Goal: Task Accomplishment & Management: Complete application form

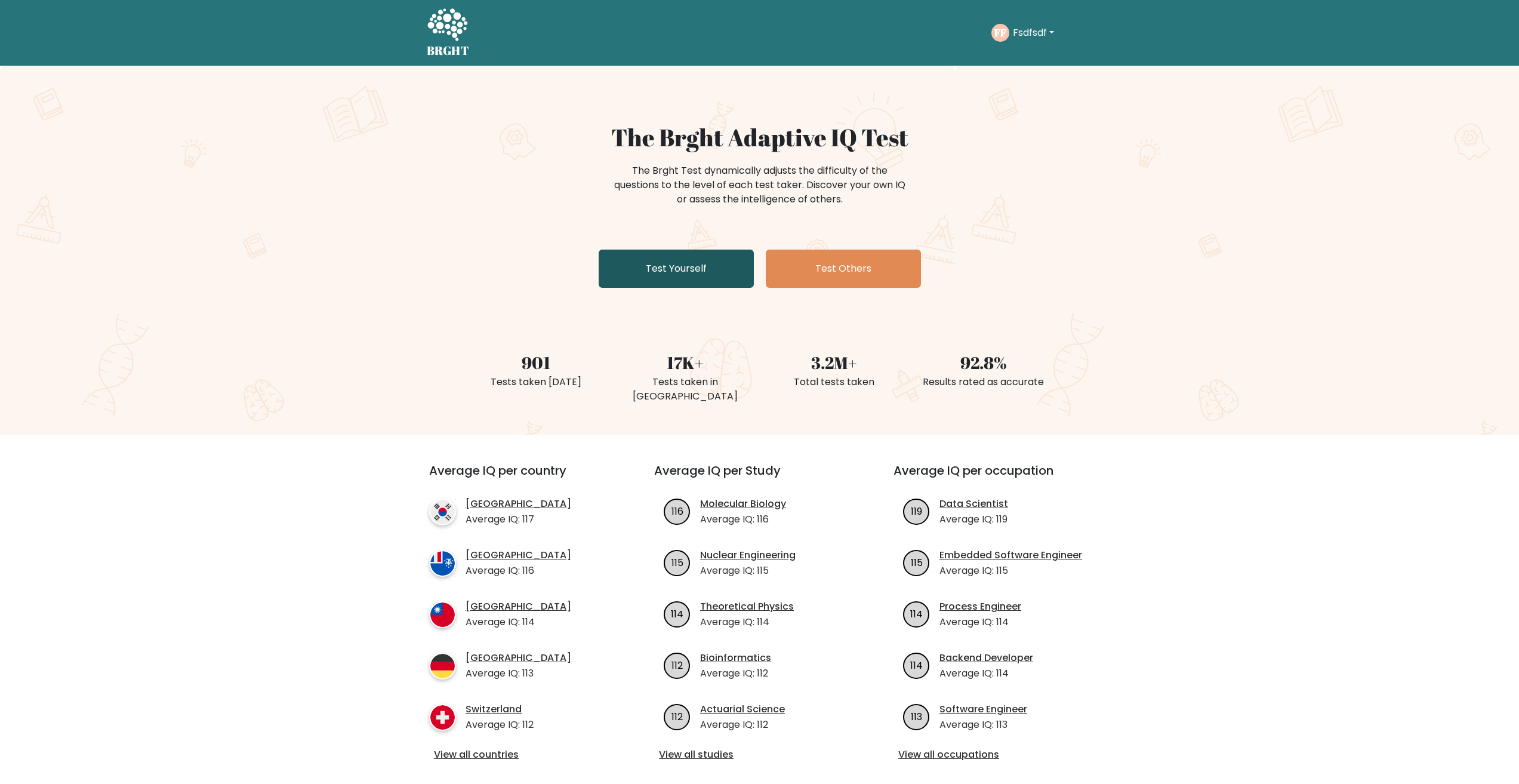
click at [707, 271] on link "Test Yourself" at bounding box center [676, 268] width 155 height 38
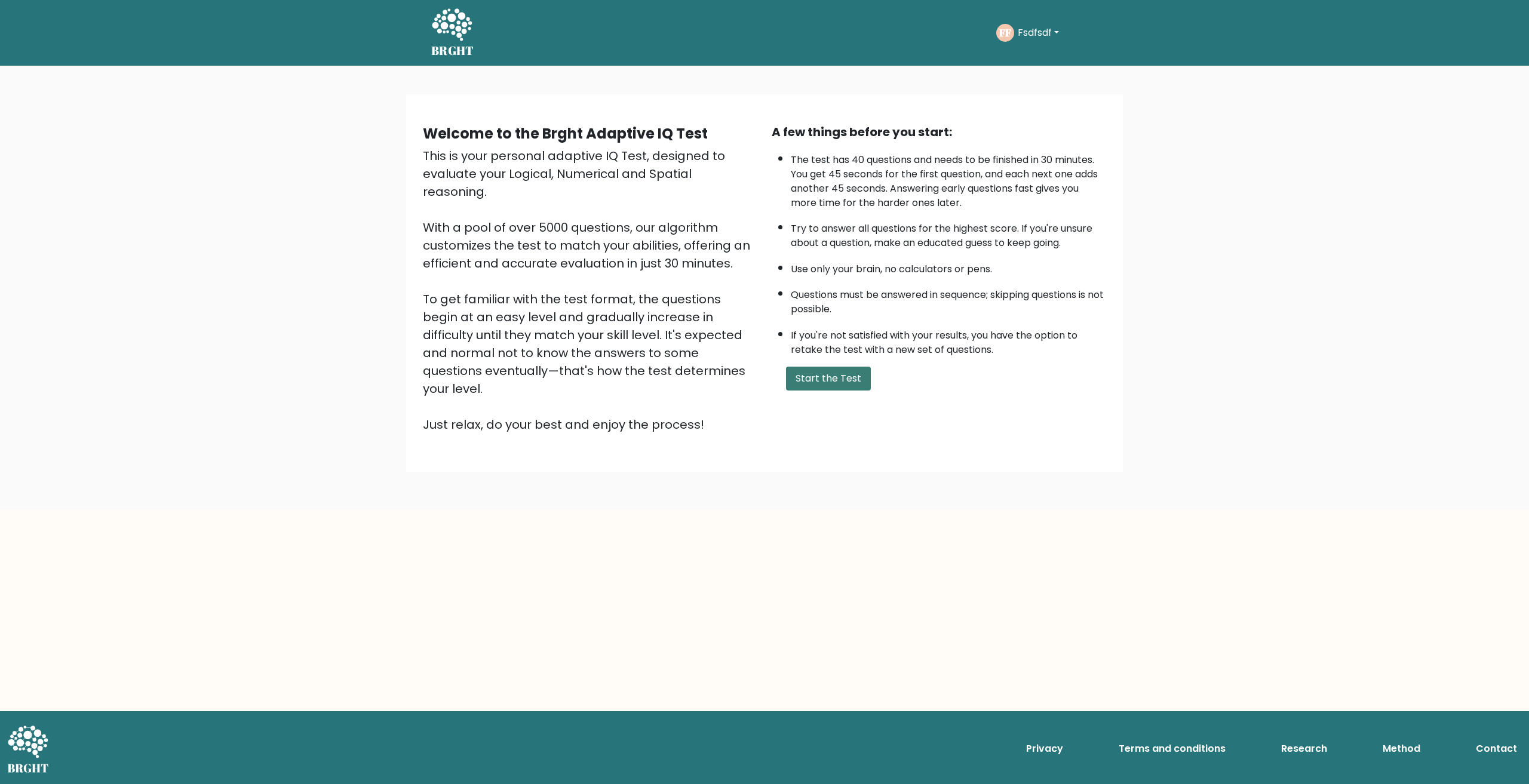
click at [818, 375] on button "Start the Test" at bounding box center [828, 378] width 85 height 24
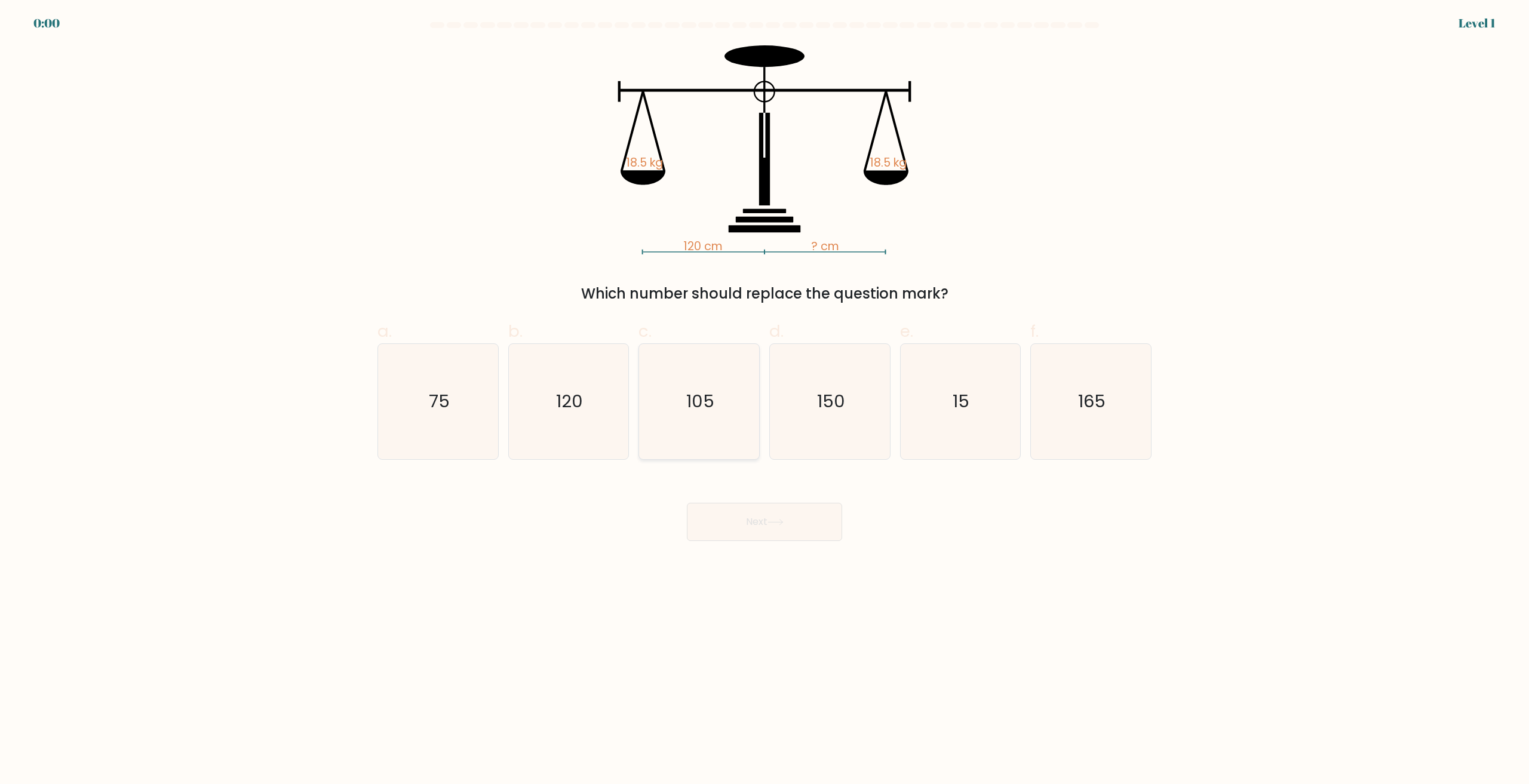
click at [737, 386] on icon "105" at bounding box center [699, 401] width 115 height 115
click at [764, 392] on input "c. 105" at bounding box center [764, 396] width 1 height 8
radio input "true"
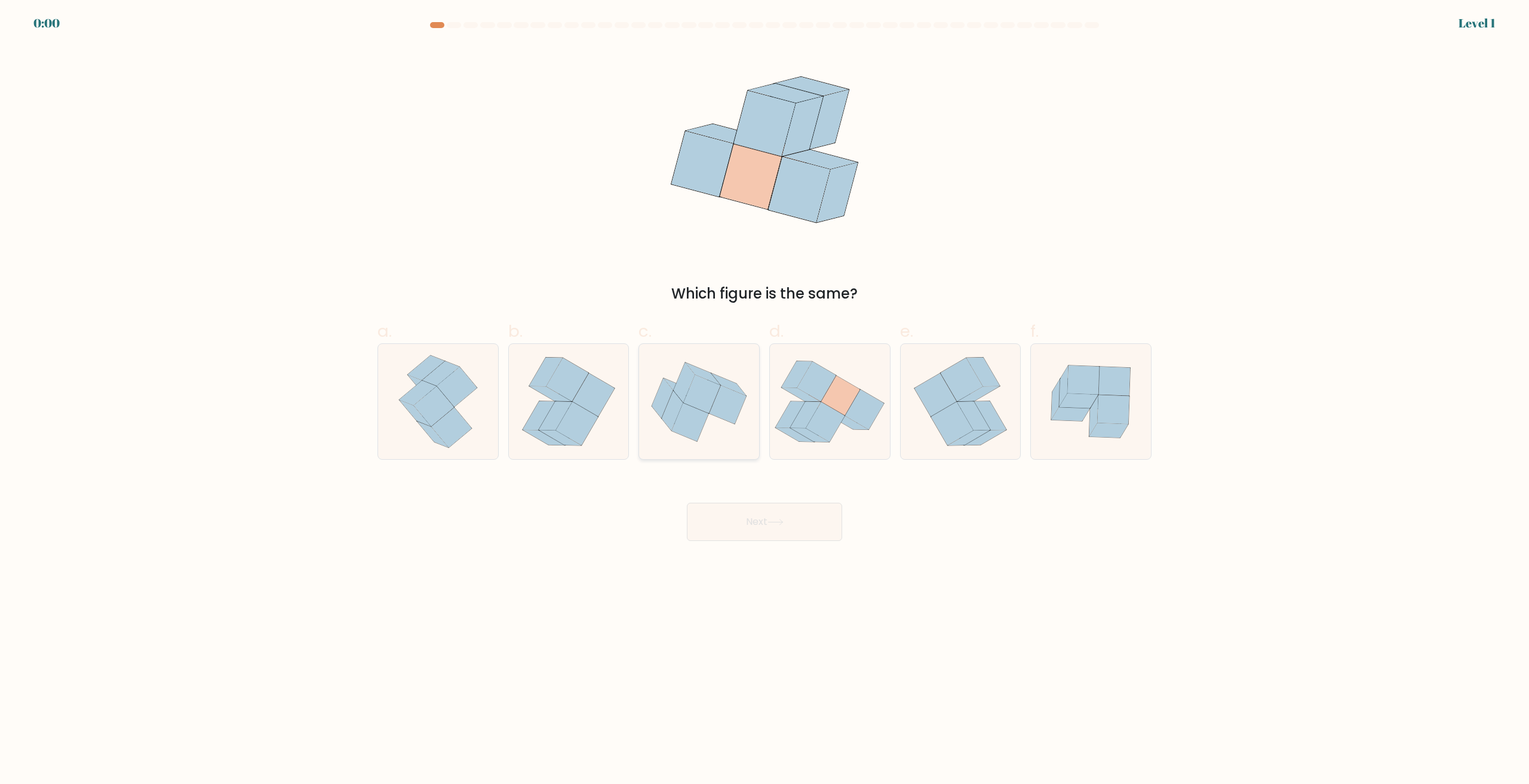
click at [719, 412] on icon at bounding box center [728, 404] width 37 height 38
click at [764, 400] on input "c." at bounding box center [764, 396] width 1 height 8
radio input "true"
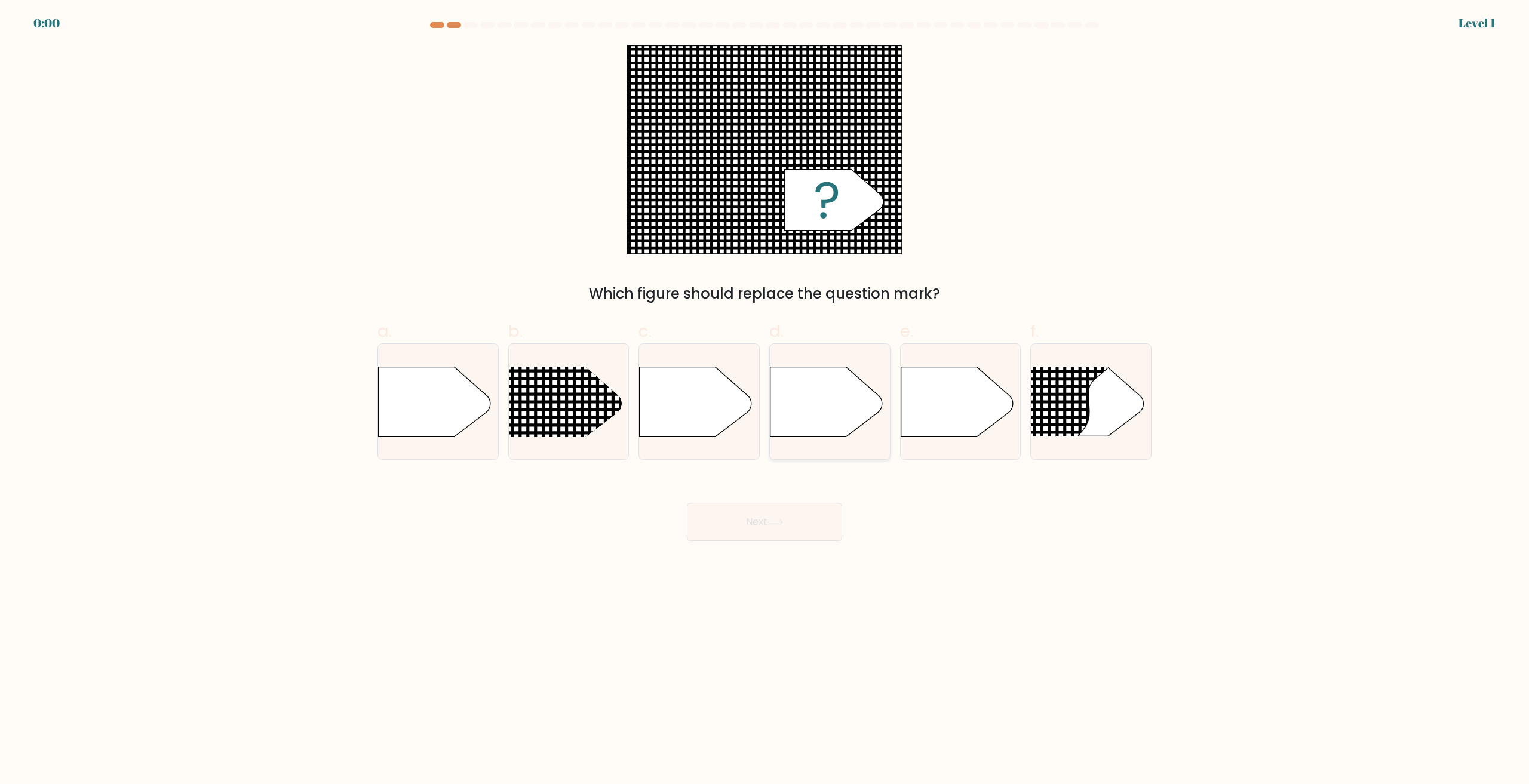
click at [794, 416] on icon at bounding box center [826, 401] width 113 height 70
click at [765, 400] on input "d." at bounding box center [764, 396] width 1 height 8
radio input "true"
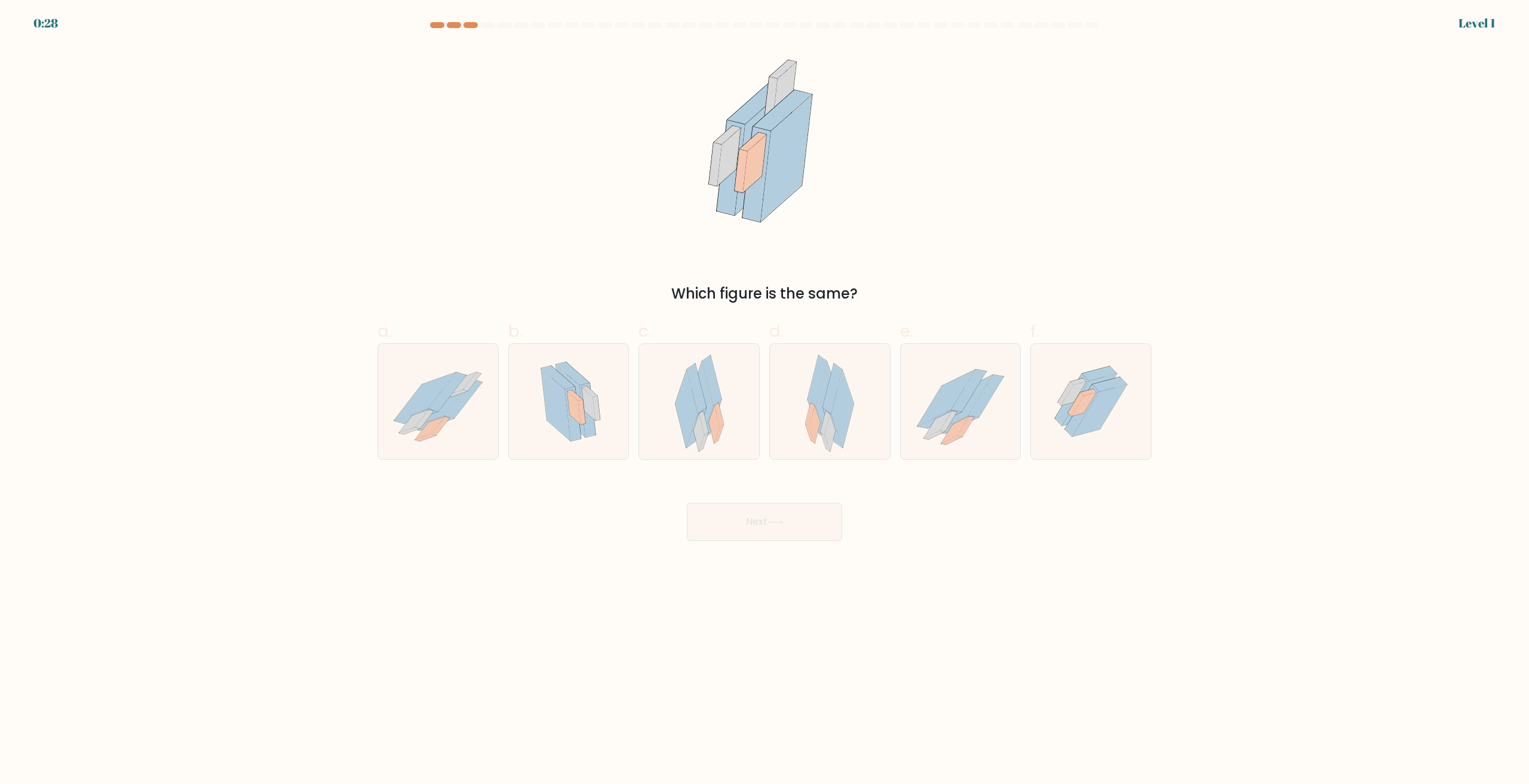
click at [793, 412] on div at bounding box center [830, 401] width 121 height 117
click at [765, 400] on input "d." at bounding box center [764, 396] width 1 height 8
radio input "true"
click at [741, 513] on button "Next" at bounding box center [764, 521] width 155 height 38
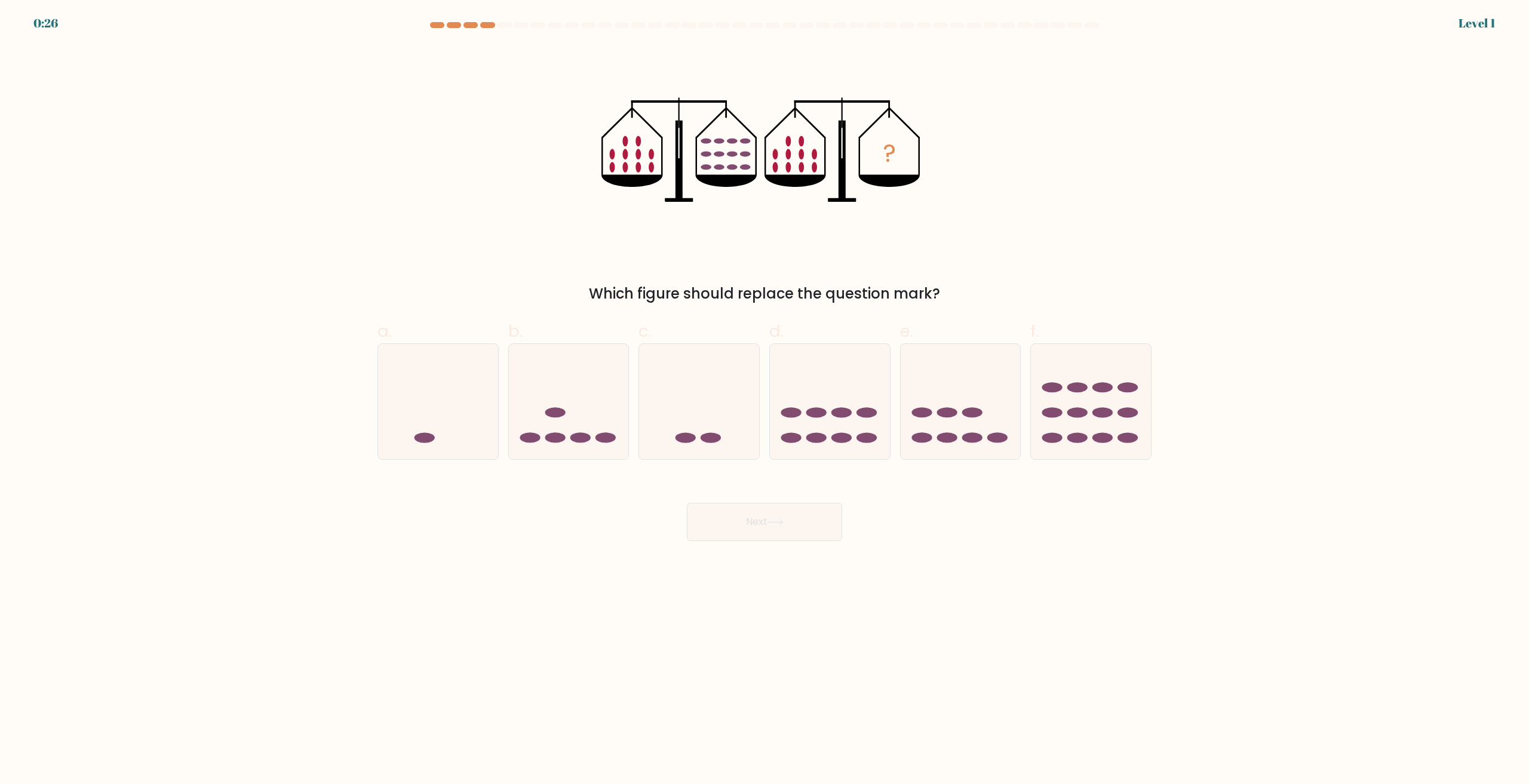
click at [722, 424] on icon at bounding box center [699, 401] width 120 height 99
click at [764, 400] on input "c." at bounding box center [764, 396] width 1 height 8
radio input "true"
click at [746, 510] on button "Next" at bounding box center [764, 521] width 155 height 38
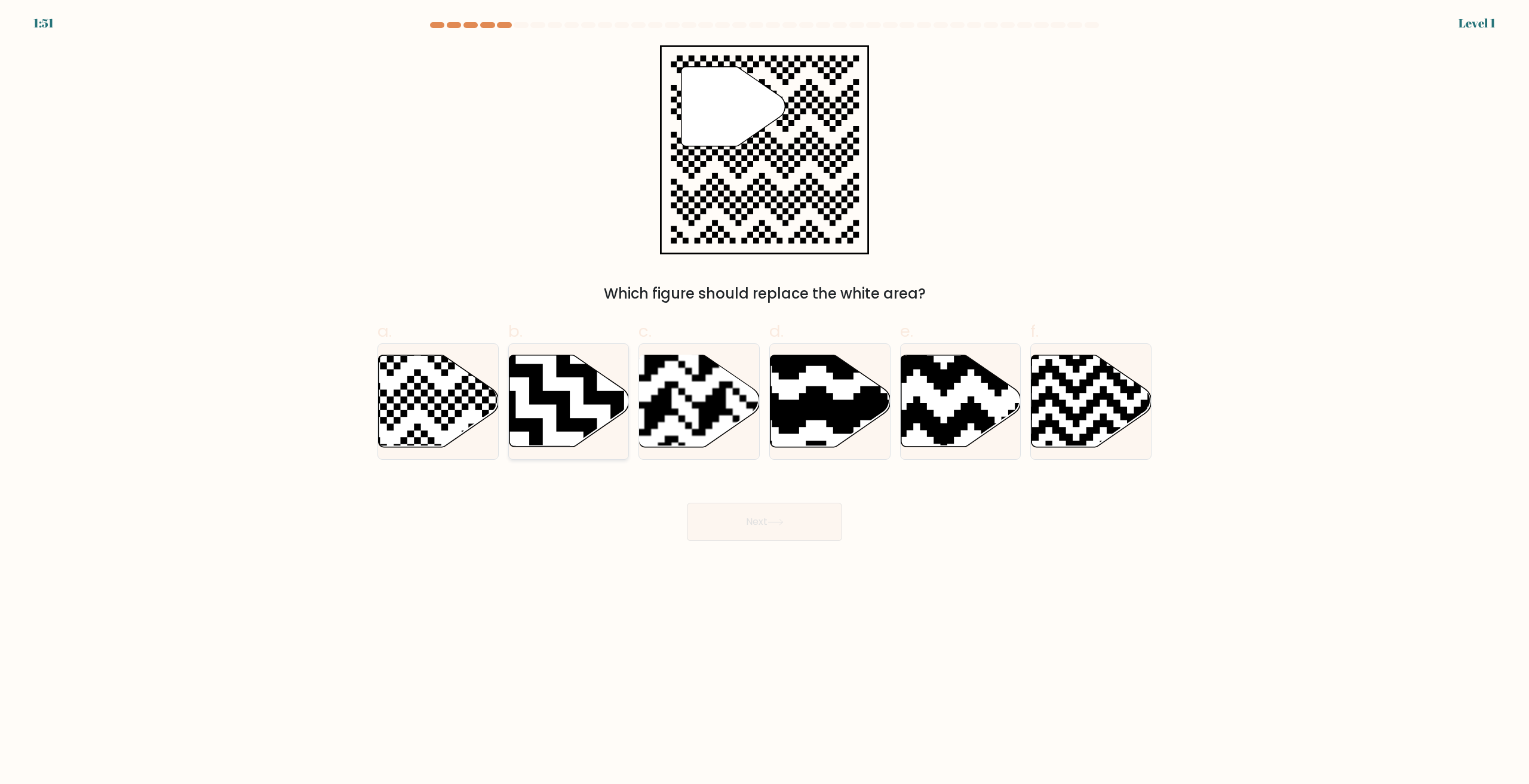
click at [573, 440] on icon at bounding box center [569, 401] width 120 height 92
click at [764, 400] on input "b." at bounding box center [764, 396] width 1 height 8
radio input "true"
click at [701, 511] on button "Next" at bounding box center [764, 521] width 155 height 38
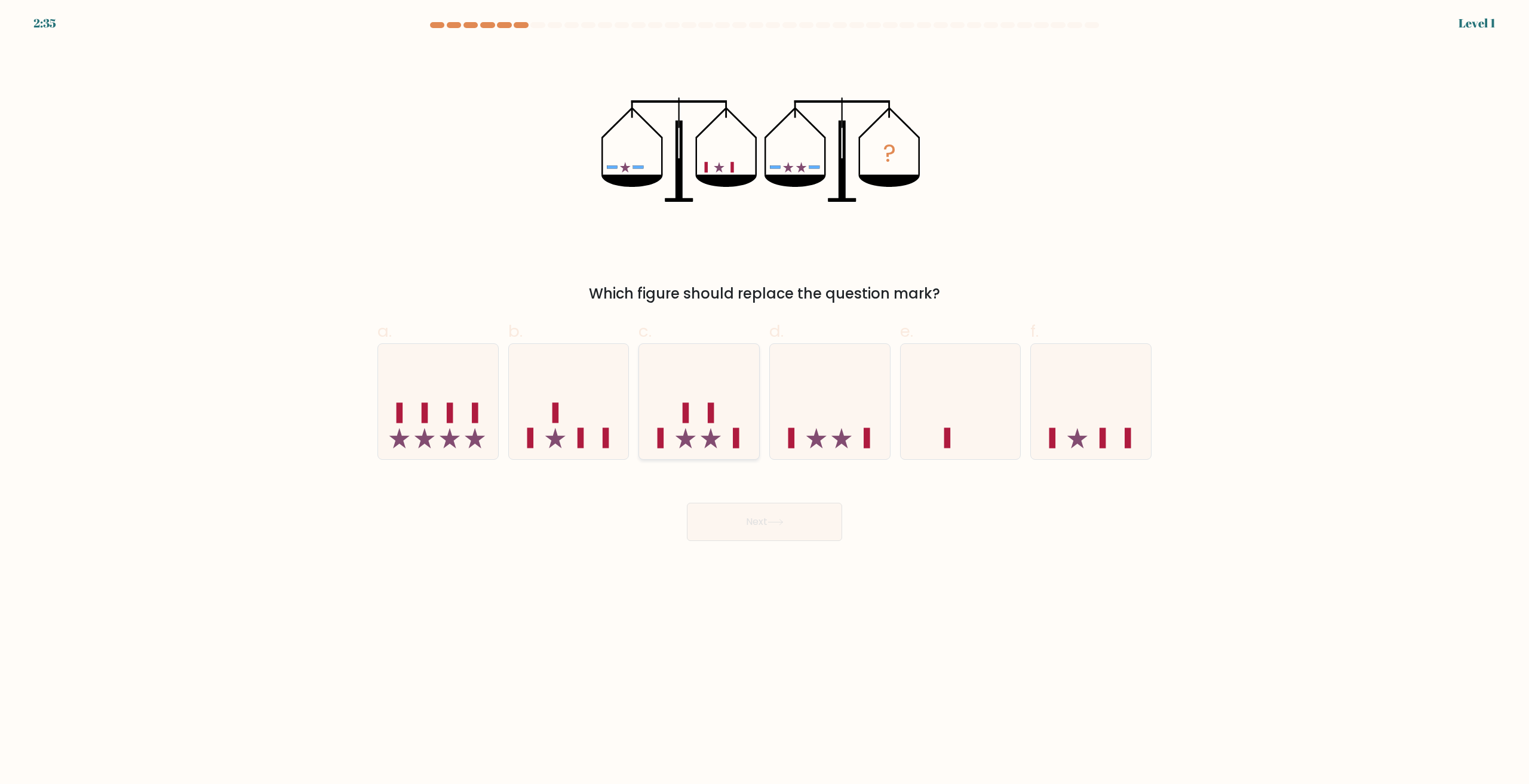
drag, startPoint x: 710, startPoint y: 449, endPoint x: 710, endPoint y: 485, distance: 36.0
click at [710, 450] on icon at bounding box center [699, 401] width 120 height 99
click at [764, 400] on input "c." at bounding box center [764, 396] width 1 height 8
radio input "true"
click at [732, 519] on button "Next" at bounding box center [764, 521] width 155 height 38
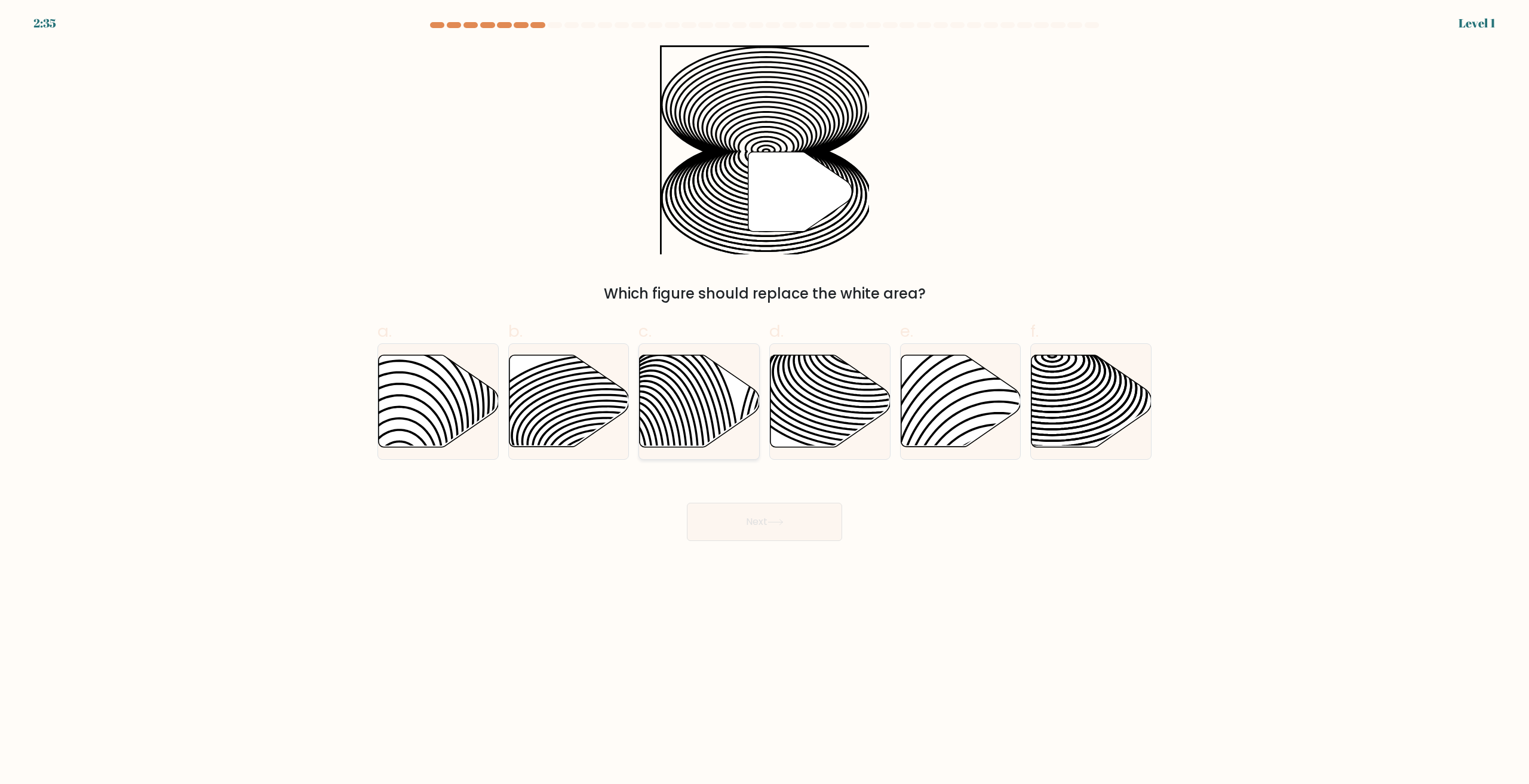
click at [708, 438] on icon at bounding box center [677, 455] width 121 height 242
click at [764, 400] on input "c." at bounding box center [764, 396] width 1 height 8
radio input "true"
click at [722, 498] on div "Next" at bounding box center [764, 507] width 788 height 67
drag, startPoint x: 710, startPoint y: 452, endPoint x: 714, endPoint y: 492, distance: 40.2
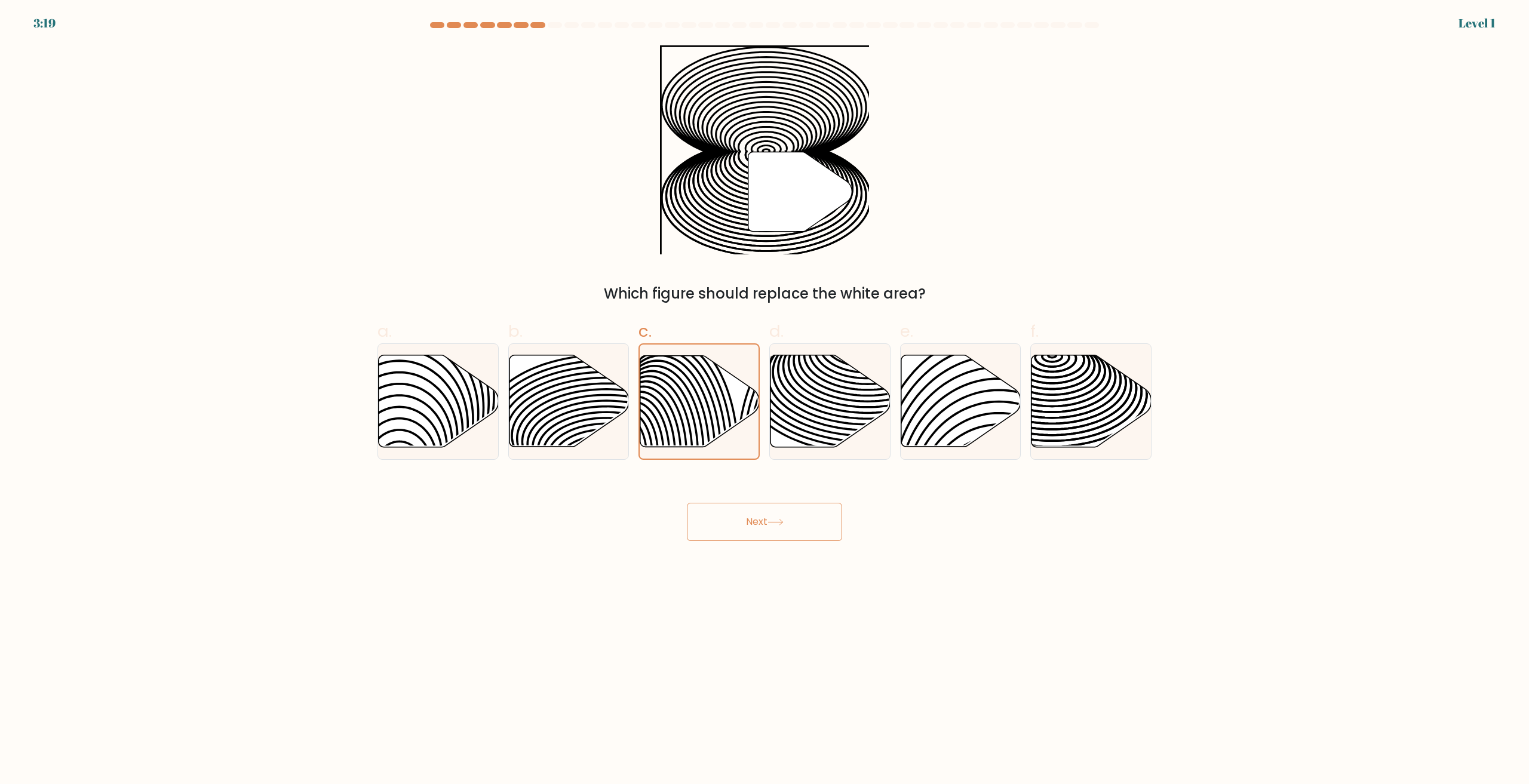
click at [710, 452] on div at bounding box center [699, 401] width 121 height 117
click at [764, 400] on input "c." at bounding box center [764, 396] width 1 height 8
click at [723, 516] on button "Next" at bounding box center [764, 521] width 155 height 38
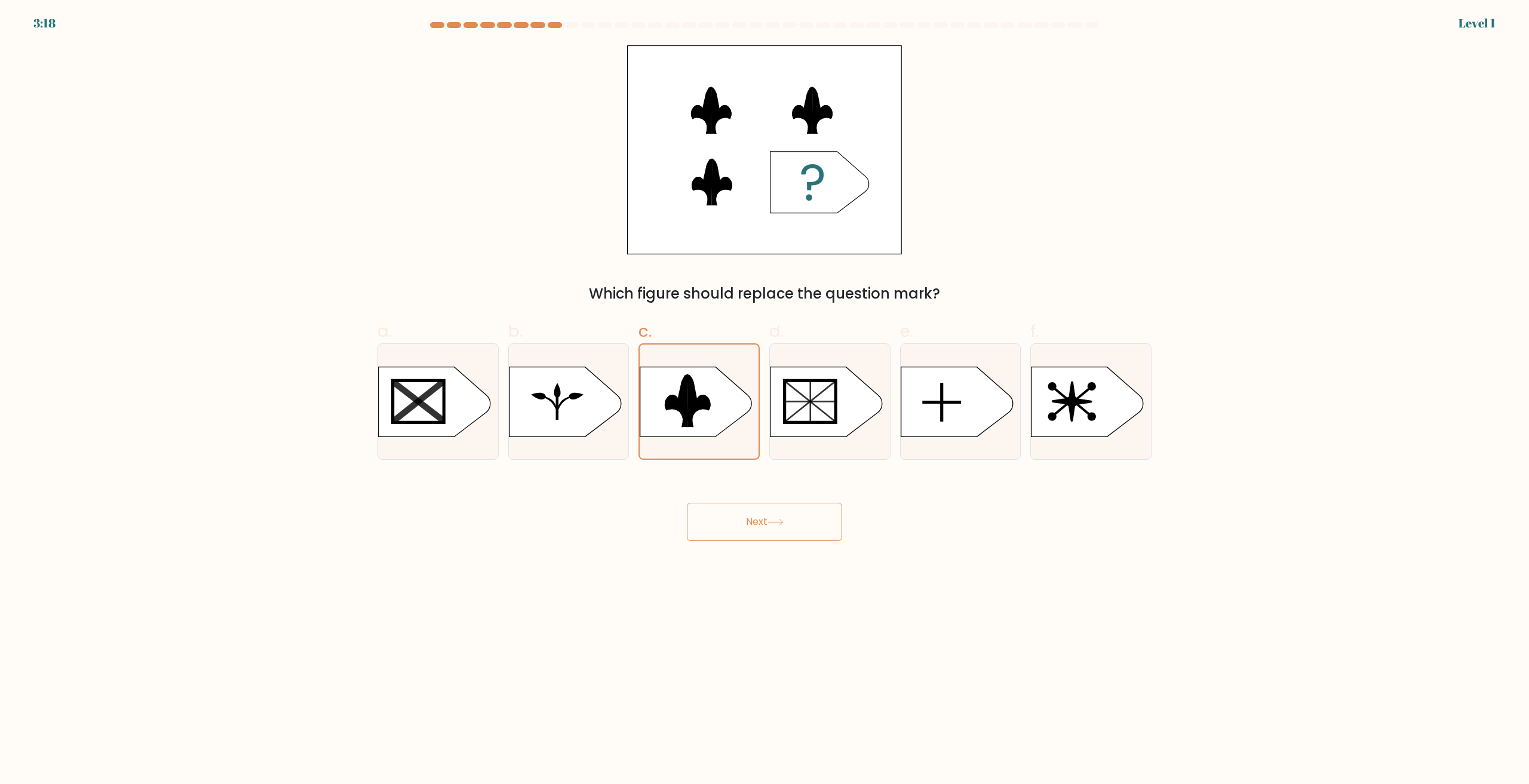
click at [728, 529] on button "Next" at bounding box center [764, 521] width 155 height 38
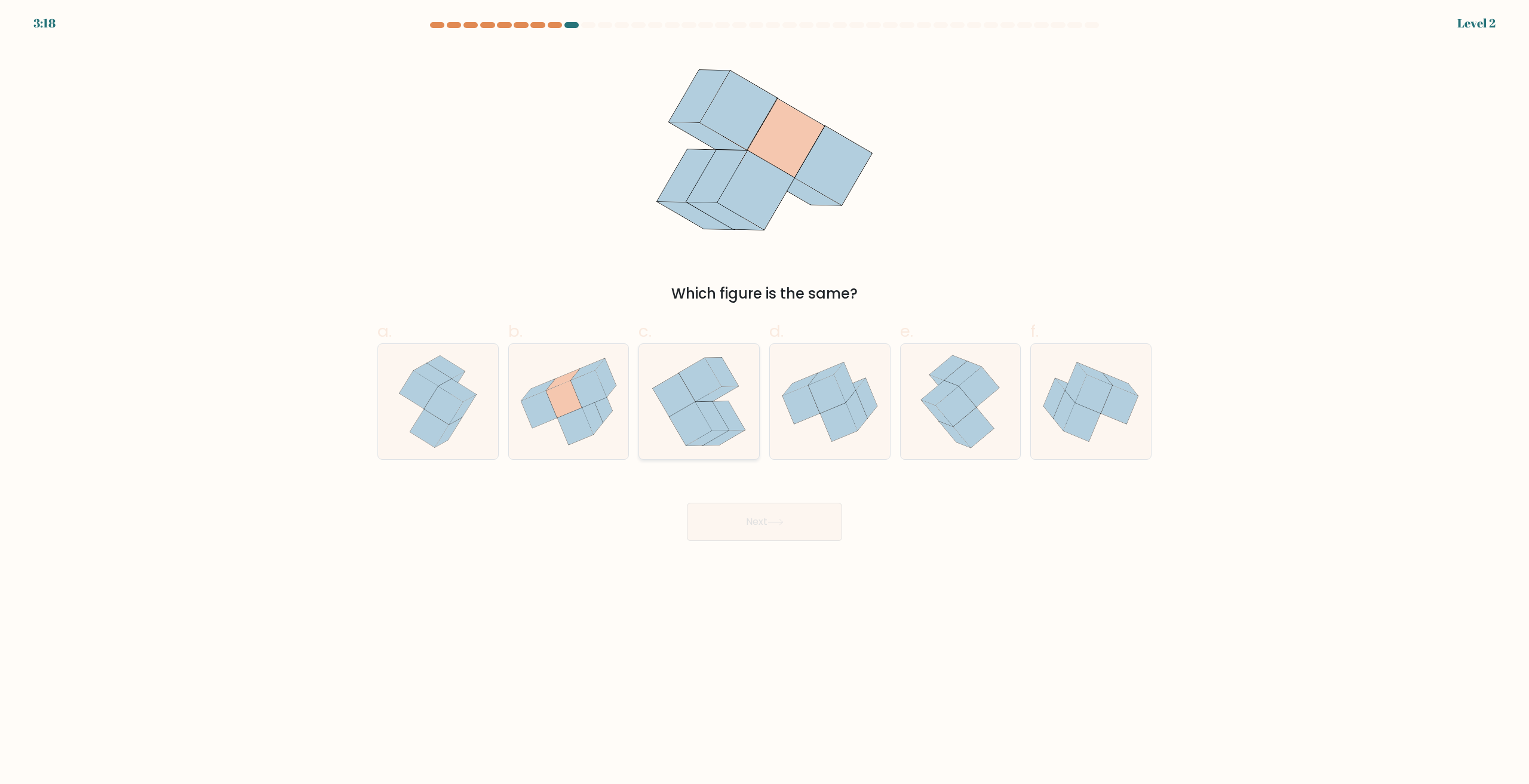
click at [701, 443] on icon at bounding box center [708, 438] width 42 height 15
click at [764, 400] on input "c." at bounding box center [764, 396] width 1 height 8
radio input "true"
click at [716, 502] on button "Next" at bounding box center [764, 521] width 155 height 38
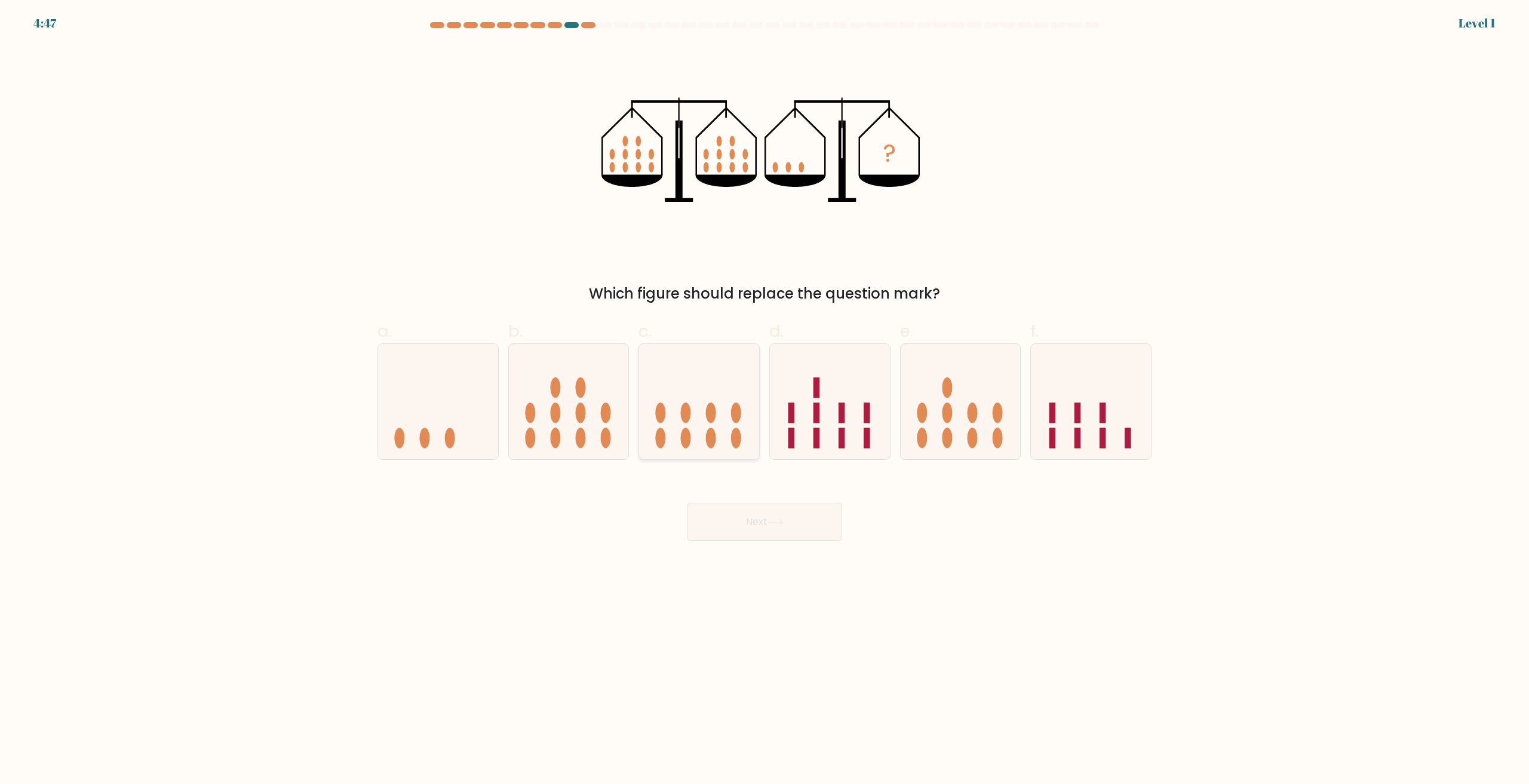
click at [698, 439] on icon at bounding box center [699, 401] width 120 height 99
click at [764, 400] on input "c." at bounding box center [764, 396] width 1 height 8
radio input "true"
click at [710, 524] on button "Next" at bounding box center [764, 521] width 155 height 38
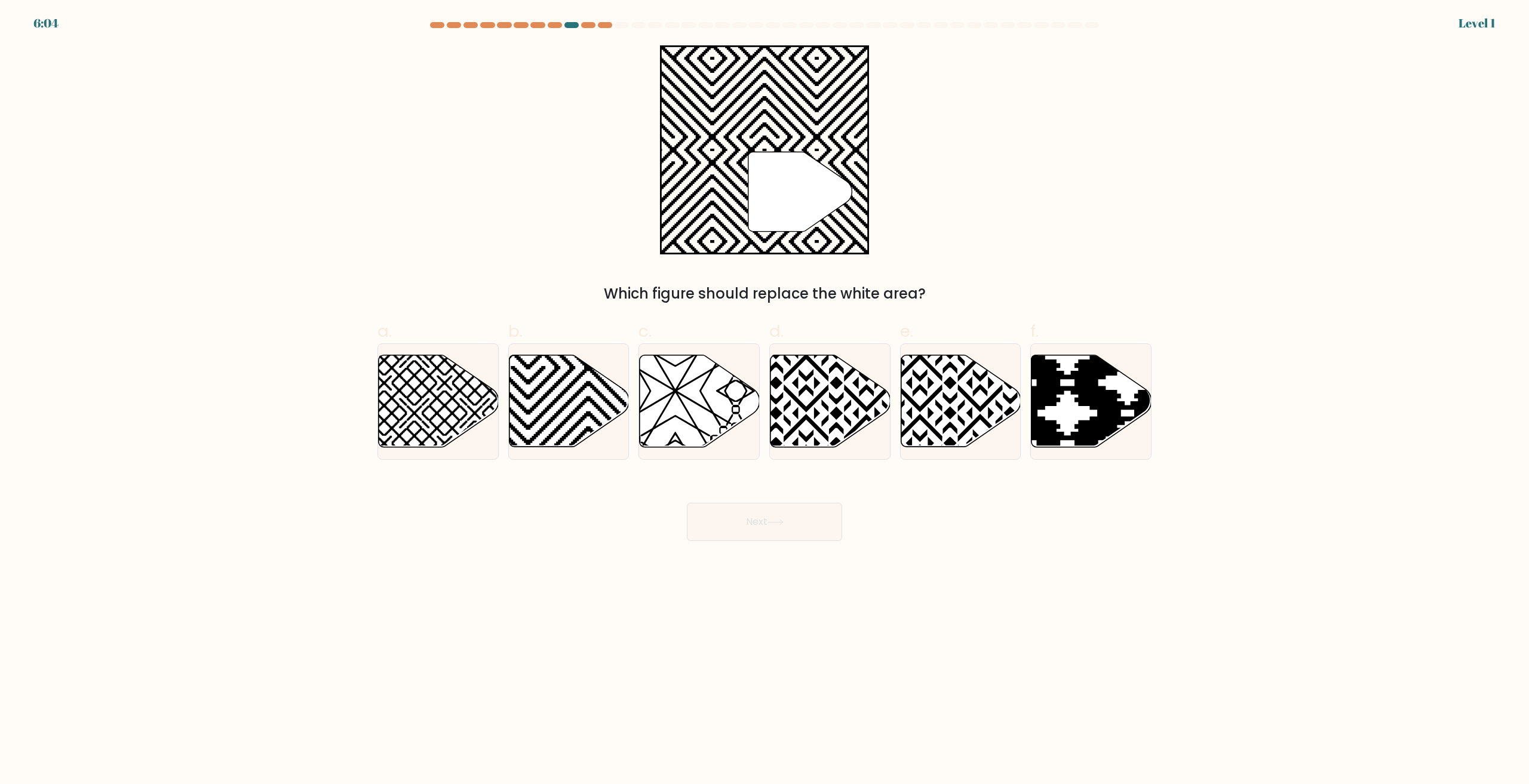
drag, startPoint x: 276, startPoint y: 16, endPoint x: 284, endPoint y: 3, distance: 15.3
click at [276, 16] on div "6:04 Level 1" at bounding box center [764, 16] width 1529 height 32
